Goal: Task Accomplishment & Management: Complete application form

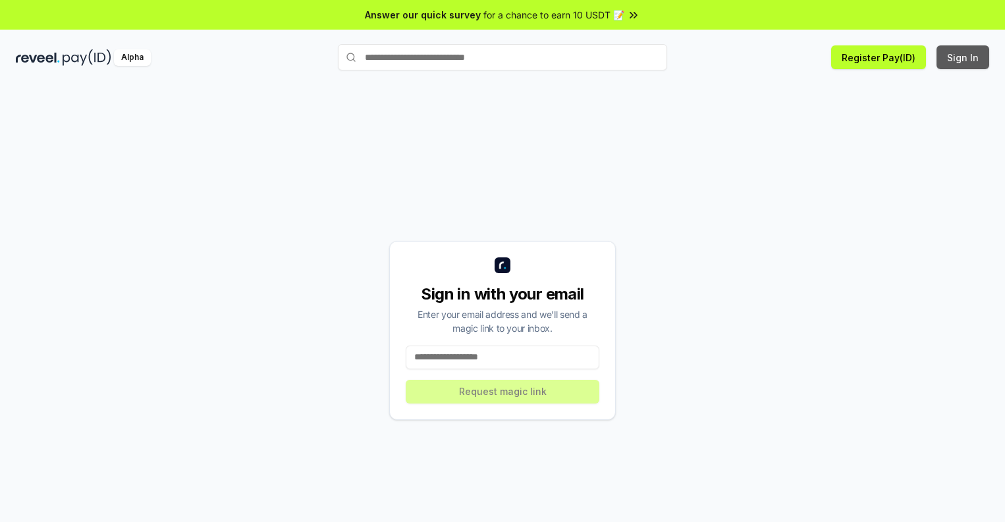
click at [964, 57] on button "Sign In" at bounding box center [963, 57] width 53 height 24
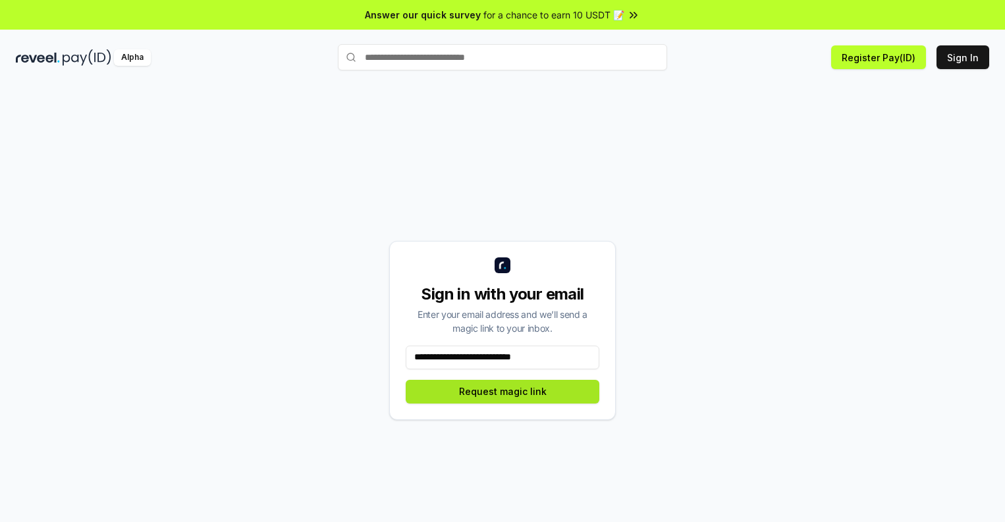
type input "**********"
click at [503, 391] on button "Request magic link" at bounding box center [503, 392] width 194 height 24
